Goal: Task Accomplishment & Management: Complete application form

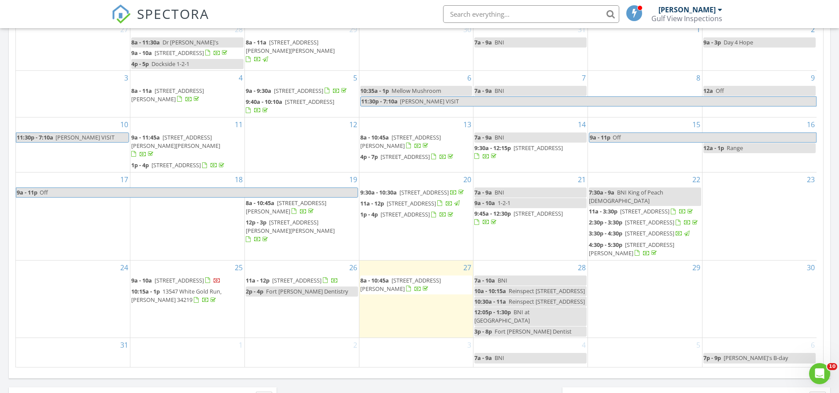
click at [653, 274] on div "29" at bounding box center [645, 300] width 114 height 78
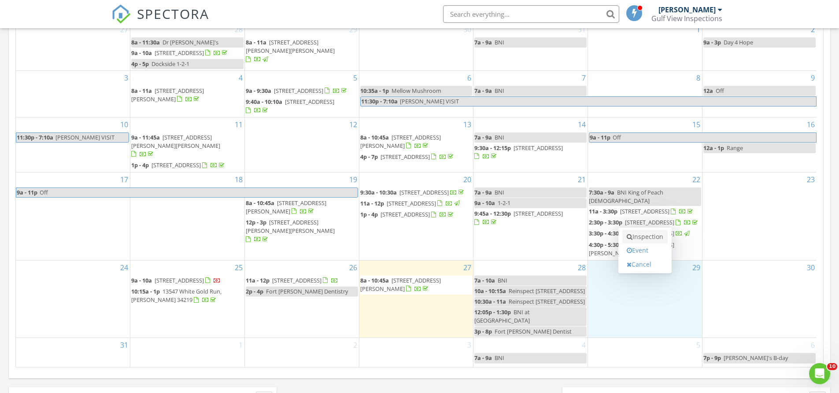
click at [651, 239] on link "Inspection" at bounding box center [645, 237] width 45 height 14
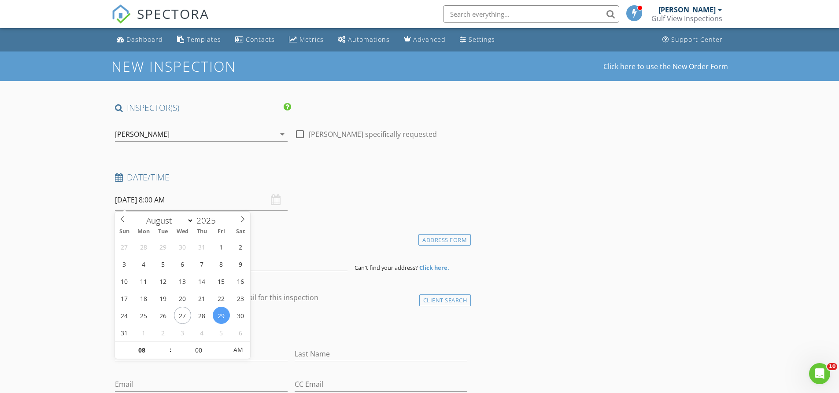
click at [176, 202] on input "[DATE] 8:00 AM" at bounding box center [201, 200] width 173 height 22
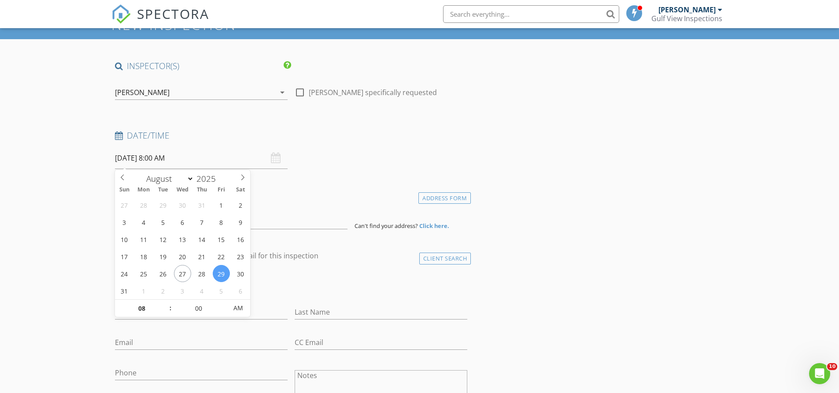
scroll to position [44, 0]
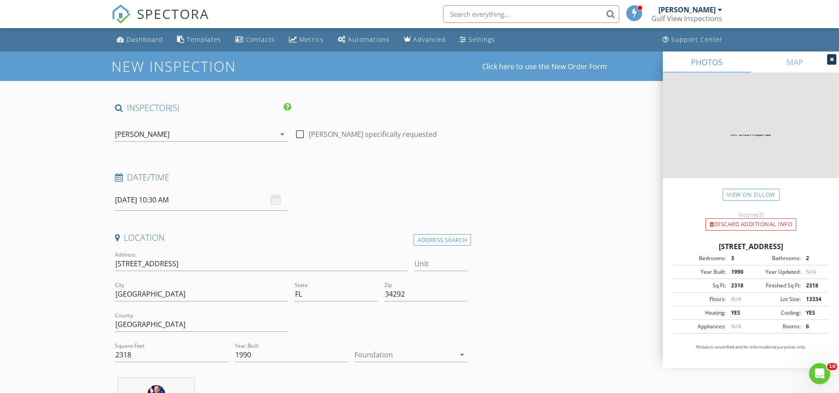
click at [273, 199] on div "08/28/2025 10:30 AM" at bounding box center [201, 200] width 173 height 22
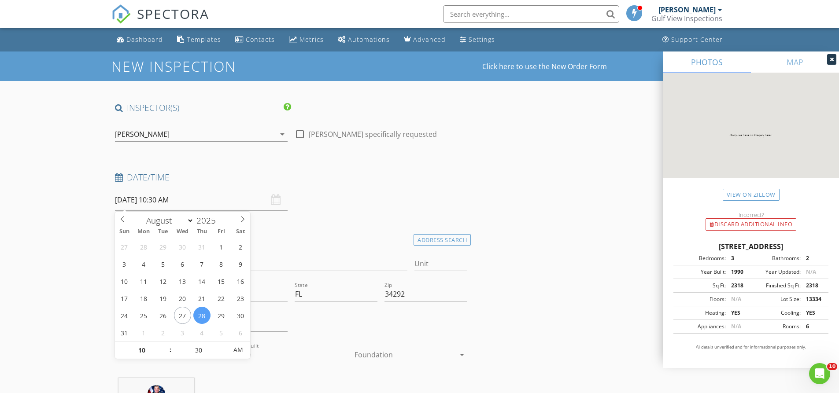
click at [220, 207] on input "08/28/2025 10:30 AM" at bounding box center [201, 200] width 173 height 22
type input "08/29/2025 9:30 AM"
type input "09"
click at [166, 356] on span at bounding box center [166, 355] width 6 height 9
type input "08/29/2025 8:30 AM"
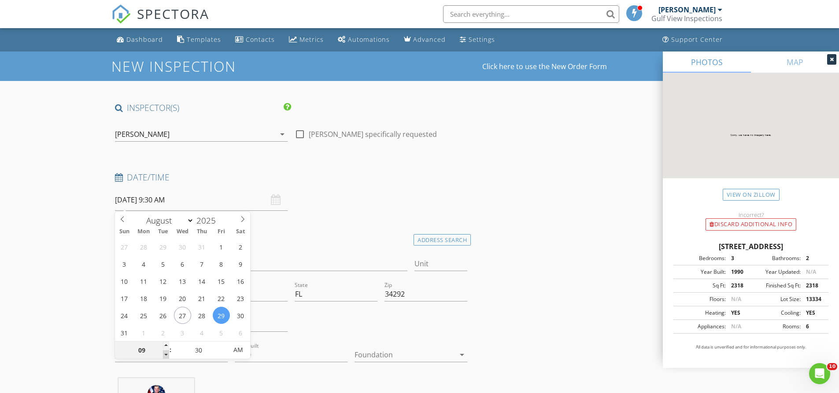
type input "08"
click at [166, 356] on span at bounding box center [166, 355] width 6 height 9
type input "08/29/2025 7:30 AM"
type input "07"
click at [166, 356] on span at bounding box center [166, 355] width 6 height 9
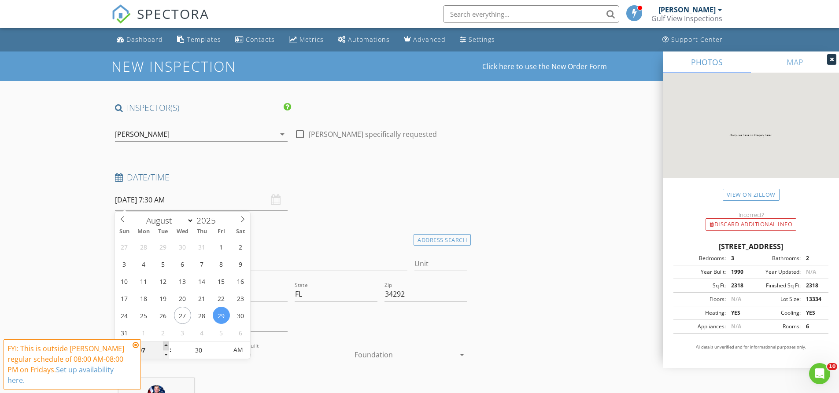
type input "08/29/2025 8:30 AM"
type input "08"
click at [167, 346] on span at bounding box center [166, 346] width 6 height 9
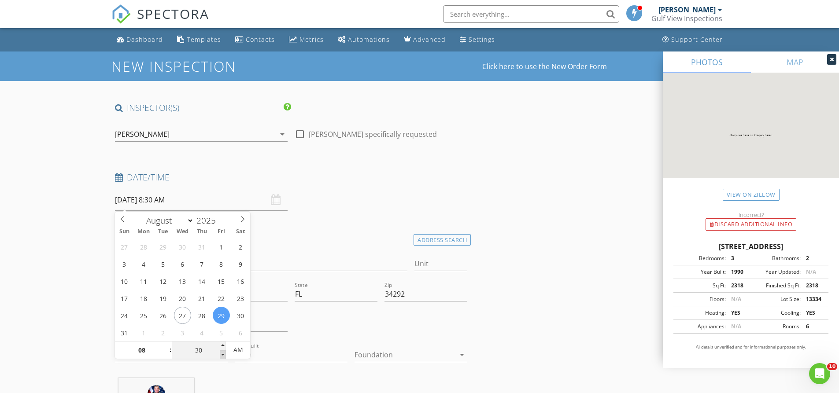
type input "08/29/2025 8:25 AM"
type input "25"
click at [223, 353] on span at bounding box center [223, 355] width 6 height 9
type input "08/29/2025 8:20 AM"
type input "20"
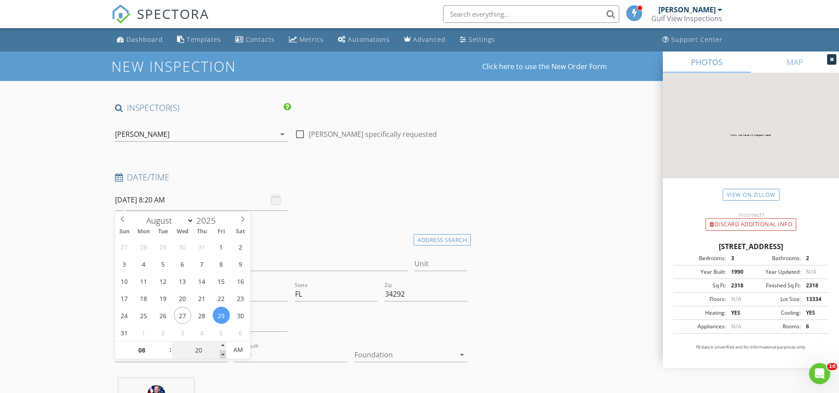
click at [222, 353] on span at bounding box center [223, 355] width 6 height 9
type input "08/29/2025 8:15 AM"
type input "15"
click at [221, 353] on span at bounding box center [223, 355] width 6 height 9
type input "08/29/2025 8:10 AM"
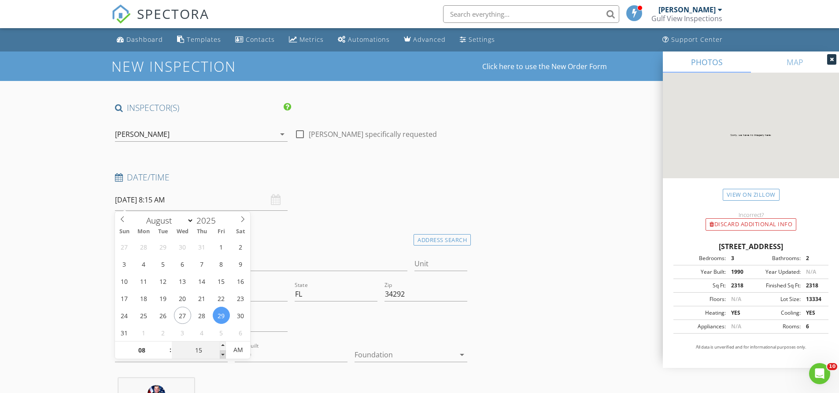
type input "10"
click at [221, 353] on span at bounding box center [223, 355] width 6 height 9
type input "08/29/2025 8:05 AM"
type input "05"
click at [221, 353] on span at bounding box center [223, 355] width 6 height 9
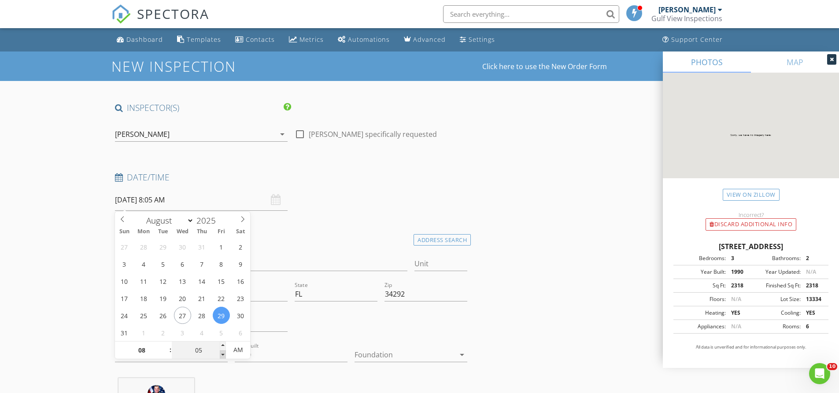
type input "[DATE] 8:00 AM"
type input "00"
click at [221, 353] on span at bounding box center [223, 355] width 6 height 9
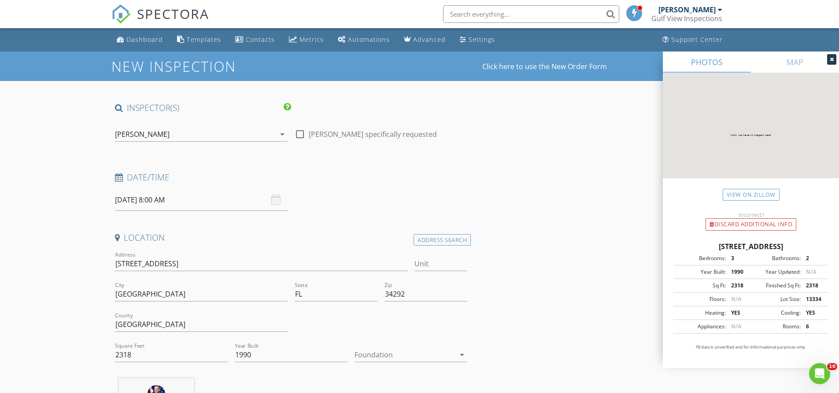
click at [310, 338] on div at bounding box center [381, 326] width 180 height 30
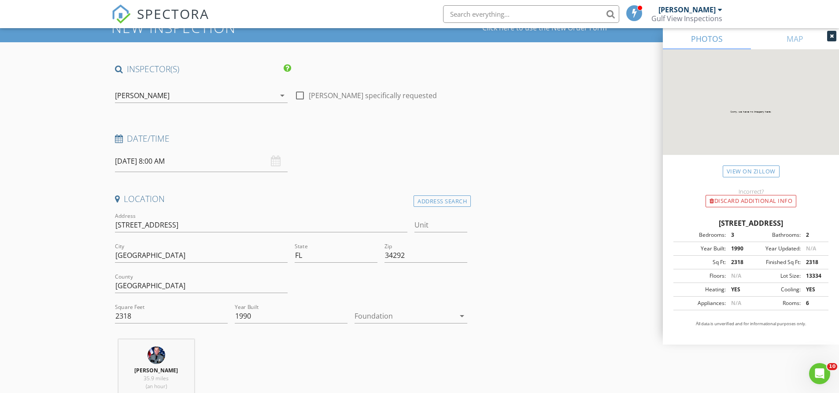
scroll to position [88, 0]
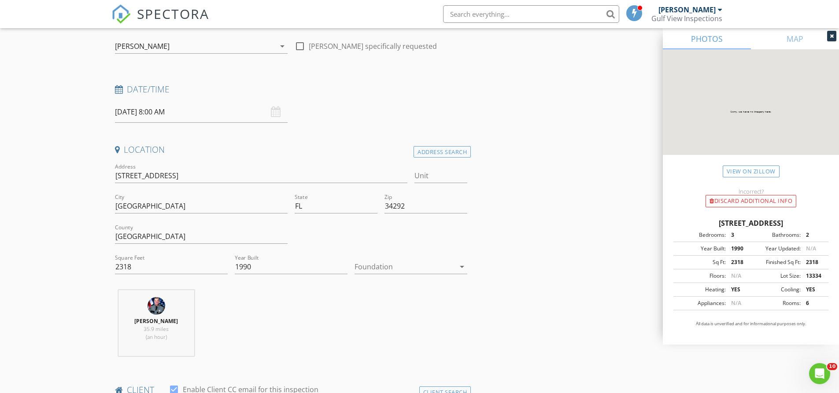
click at [464, 268] on icon "arrow_drop_down" at bounding box center [462, 267] width 11 height 11
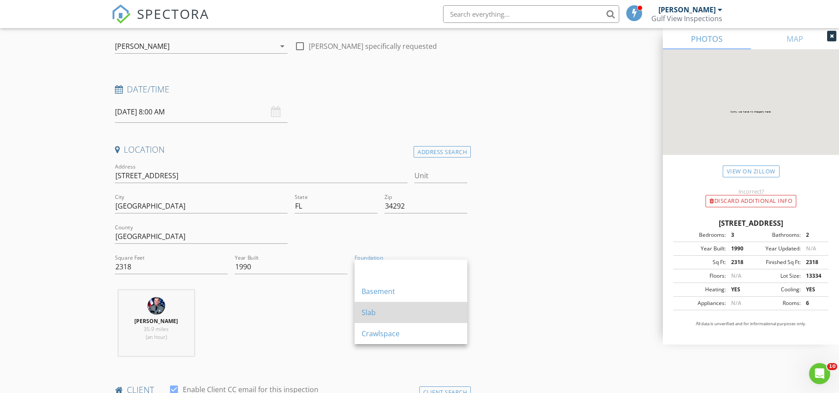
click at [430, 307] on div "Slab" at bounding box center [411, 312] width 99 height 21
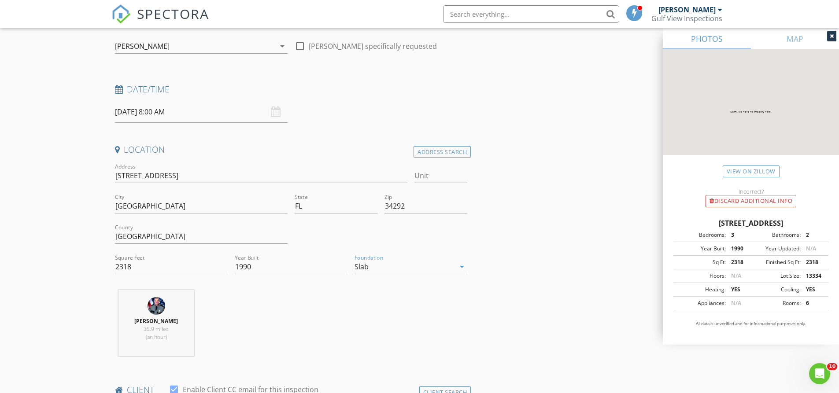
type input "4.5"
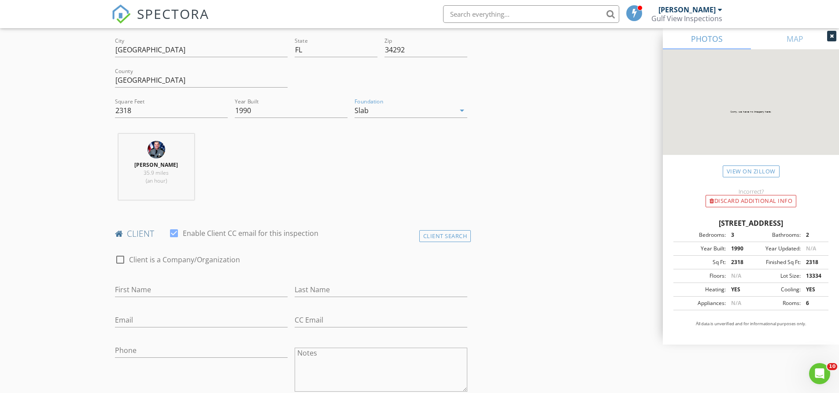
scroll to position [264, 0]
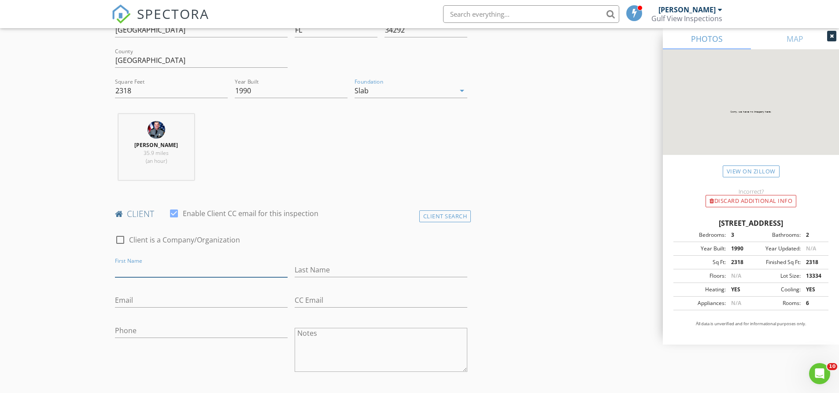
click at [149, 272] on input "First Name" at bounding box center [201, 270] width 173 height 15
drag, startPoint x: 203, startPoint y: 276, endPoint x: 231, endPoint y: 272, distance: 28.9
type input "[PERSON_NAME]"
drag, startPoint x: 231, startPoint y: 272, endPoint x: 375, endPoint y: 268, distance: 143.3
click at [375, 268] on input "Last Name" at bounding box center [381, 270] width 173 height 15
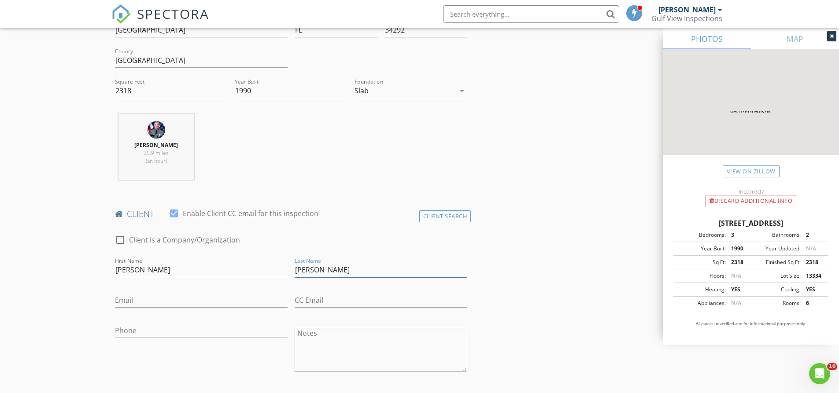
type input "[PERSON_NAME]"
click at [144, 300] on input "Email" at bounding box center [201, 300] width 173 height 15
type input "D"
type input "[PERSON_NAME][EMAIL_ADDRESS][PERSON_NAME][DOMAIN_NAME]"
click at [154, 333] on input "Phone" at bounding box center [201, 331] width 173 height 15
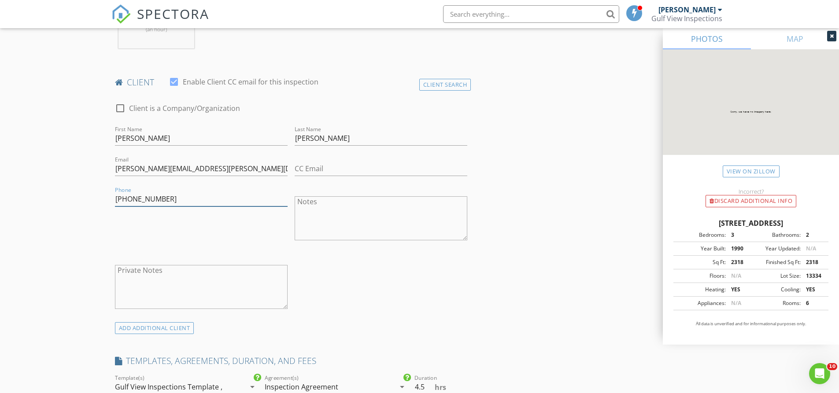
scroll to position [397, 0]
type input "[PHONE_NUMBER]"
click at [317, 214] on textarea "Notes" at bounding box center [381, 218] width 173 height 44
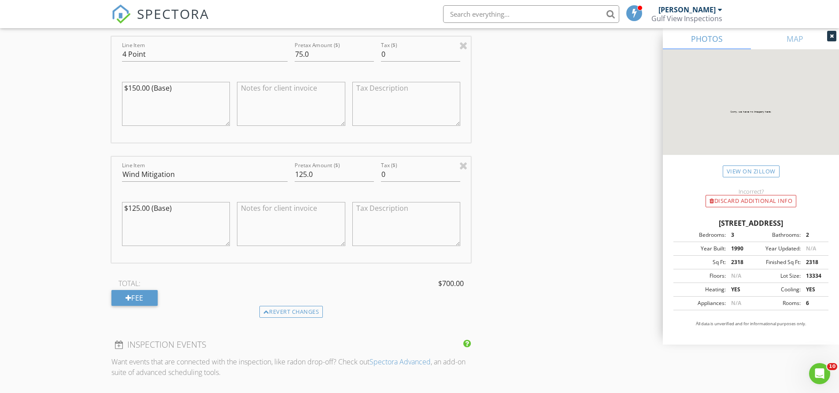
scroll to position [969, 0]
type textarea "US sim card. Call if needed."
click at [148, 299] on div "Fee" at bounding box center [134, 296] width 46 height 16
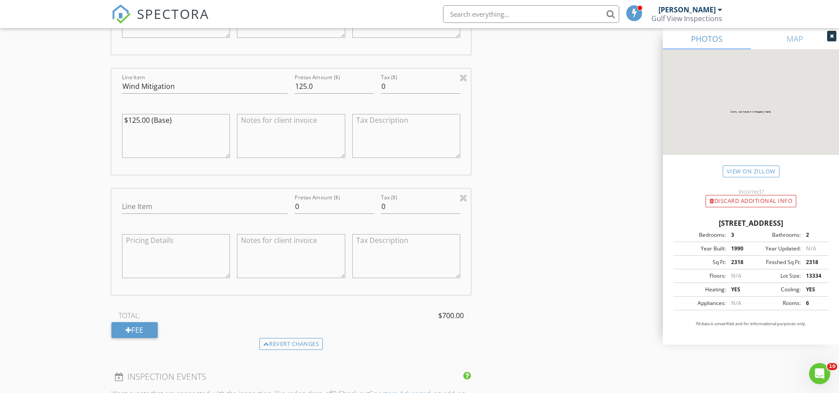
scroll to position [1058, 0]
click at [464, 195] on div at bounding box center [464, 195] width 8 height 11
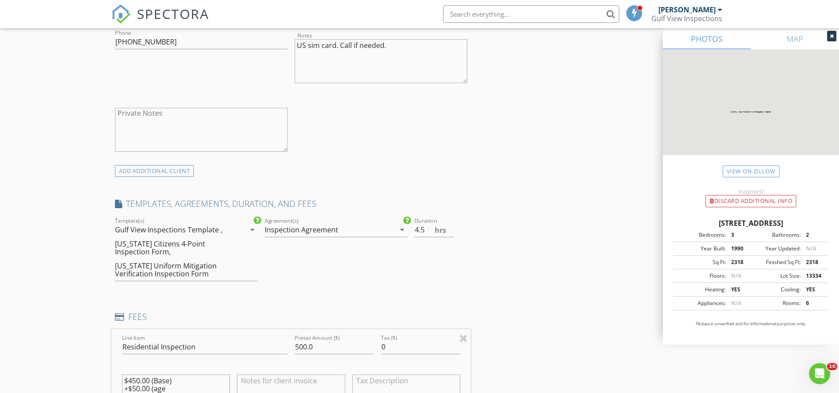
scroll to position [573, 0]
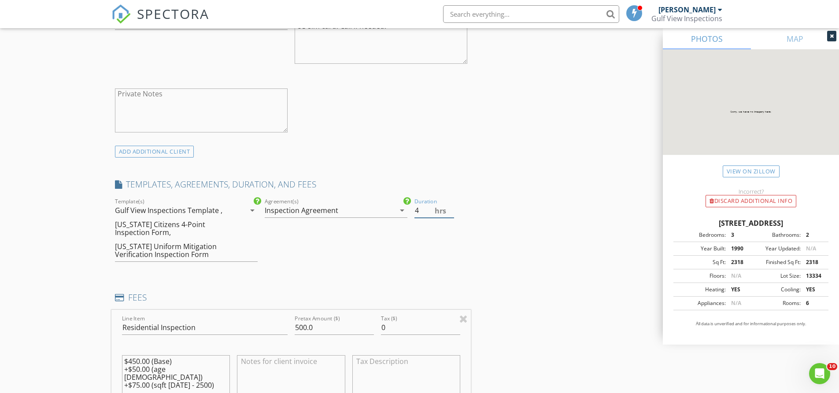
click at [449, 215] on input "4" at bounding box center [435, 211] width 40 height 15
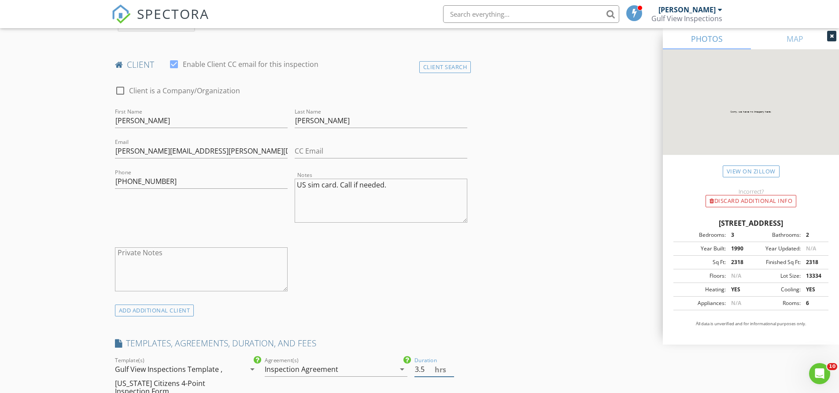
scroll to position [441, 0]
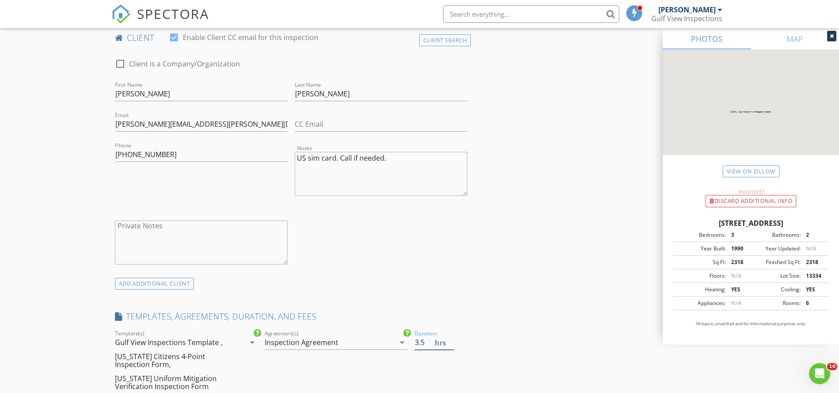
type input "3.5"
click at [338, 159] on textarea "US sim card. Call if needed." at bounding box center [381, 174] width 173 height 44
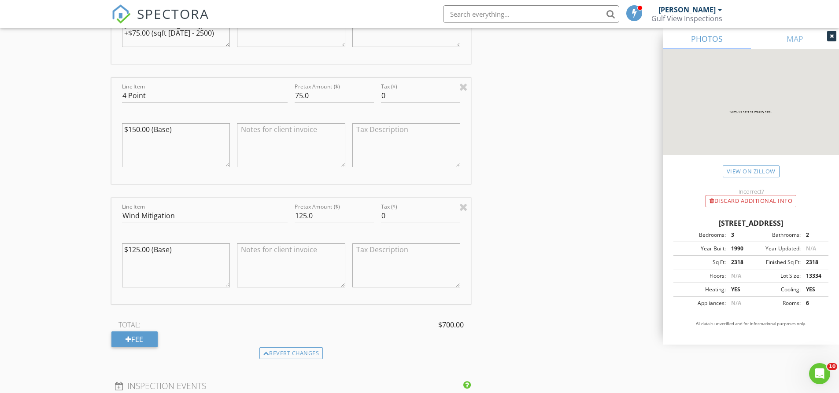
scroll to position [969, 0]
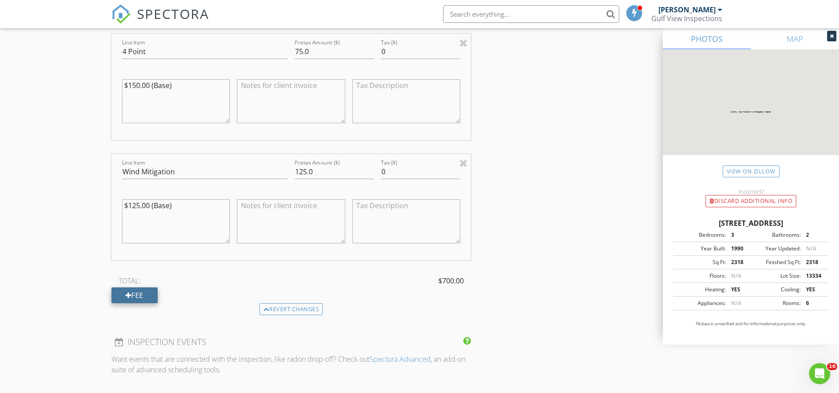
type textarea "Call if needed, don't text"
click at [136, 298] on div "Fee" at bounding box center [134, 296] width 46 height 16
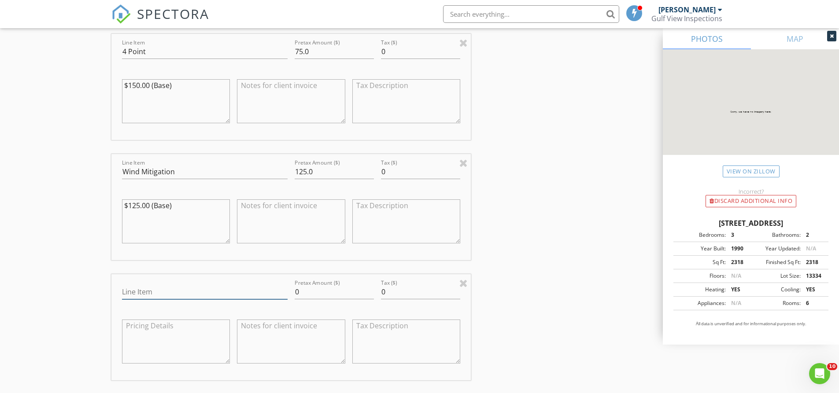
click at [127, 291] on input "Line Item" at bounding box center [205, 292] width 166 height 15
type input "Pool"
click at [297, 293] on input "0" at bounding box center [334, 292] width 79 height 15
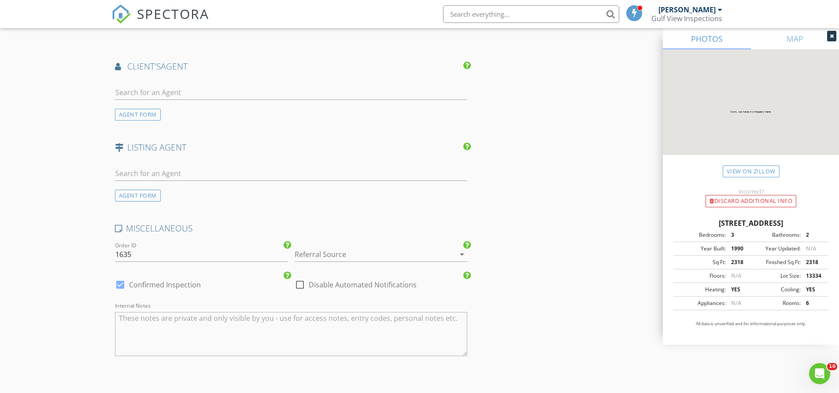
scroll to position [1542, 0]
type input "100"
click at [464, 251] on icon "arrow_drop_down" at bounding box center [462, 253] width 11 height 11
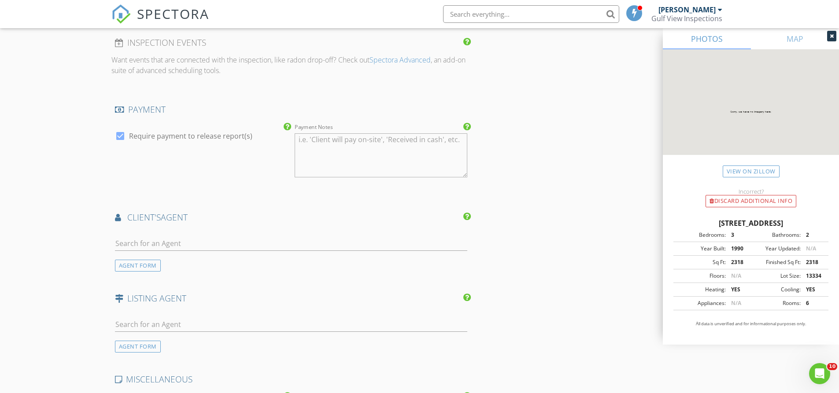
scroll to position [1366, 0]
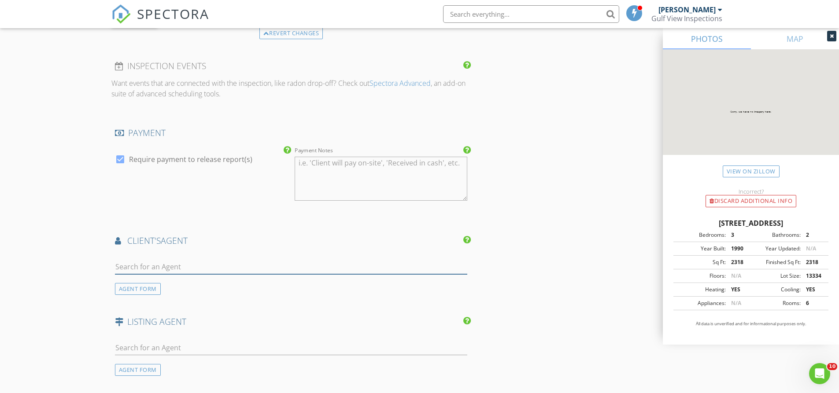
click at [141, 270] on input "text" at bounding box center [291, 267] width 353 height 15
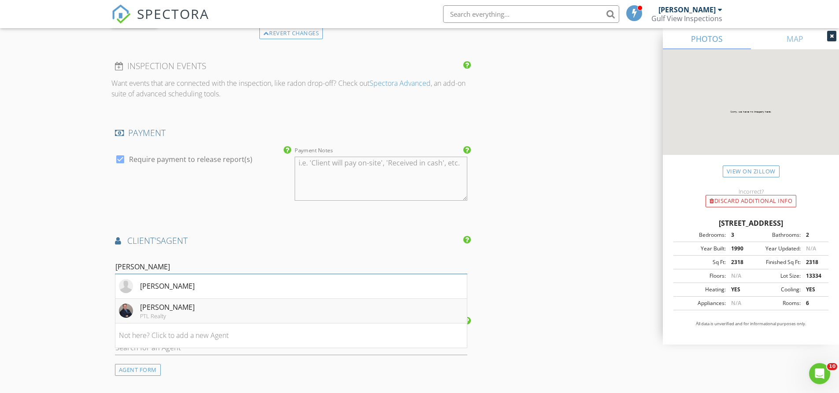
type input "jeff"
click at [154, 306] on div "[PERSON_NAME]" at bounding box center [167, 307] width 55 height 11
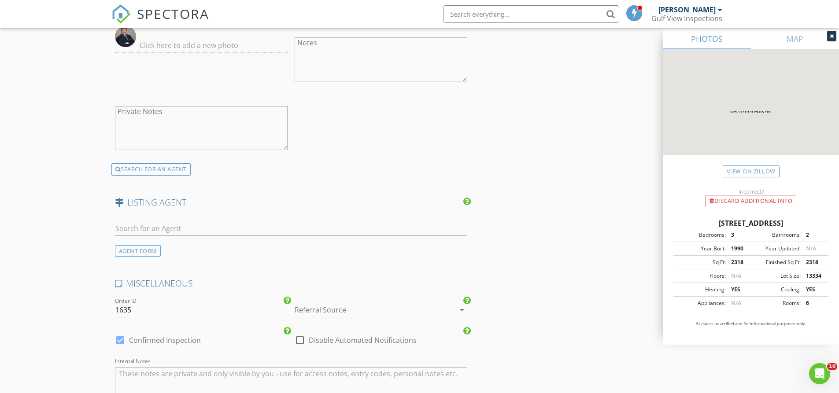
scroll to position [1718, 0]
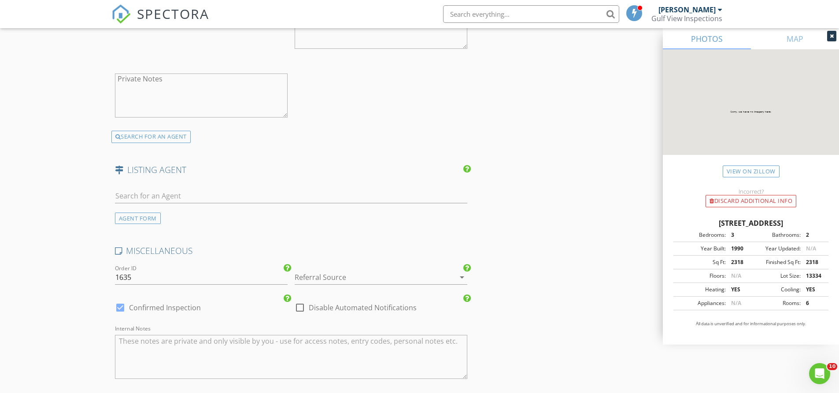
click at [463, 275] on icon "arrow_drop_down" at bounding box center [462, 277] width 11 height 11
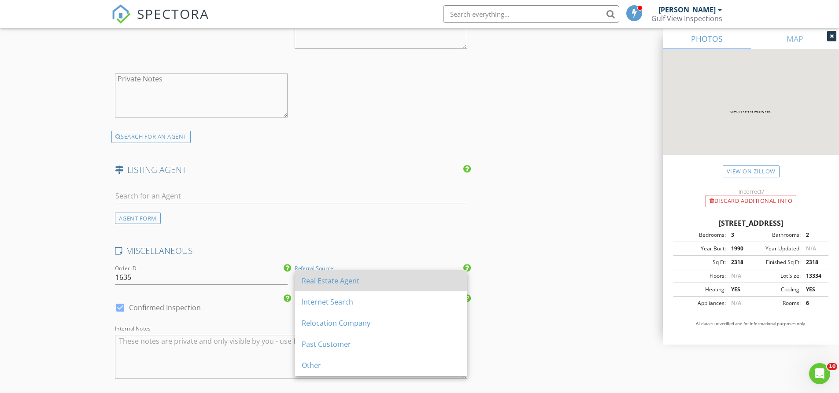
click at [401, 287] on div "Real Estate Agent" at bounding box center [381, 281] width 159 height 21
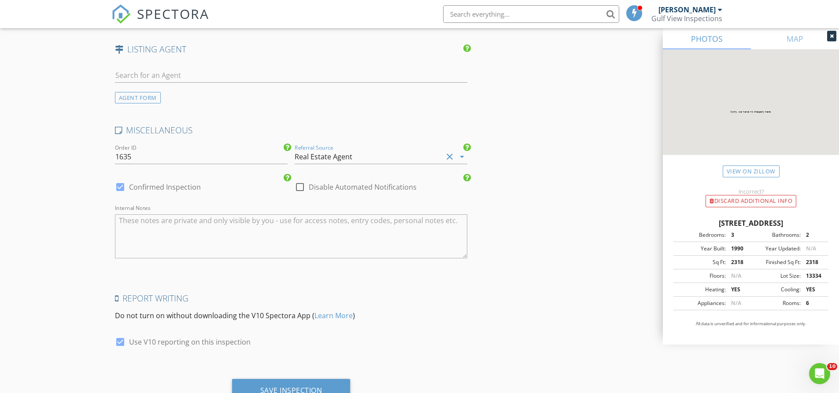
scroll to position [1877, 0]
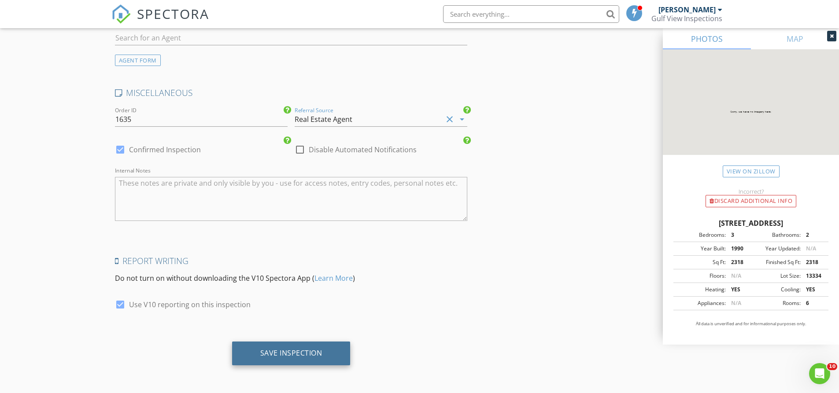
click at [294, 353] on div "Save Inspection" at bounding box center [291, 353] width 62 height 9
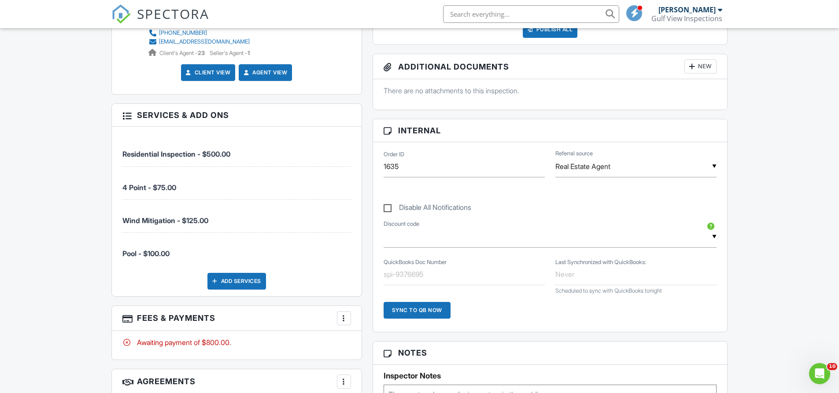
scroll to position [397, 0]
